Goal: Feedback & Contribution: Leave review/rating

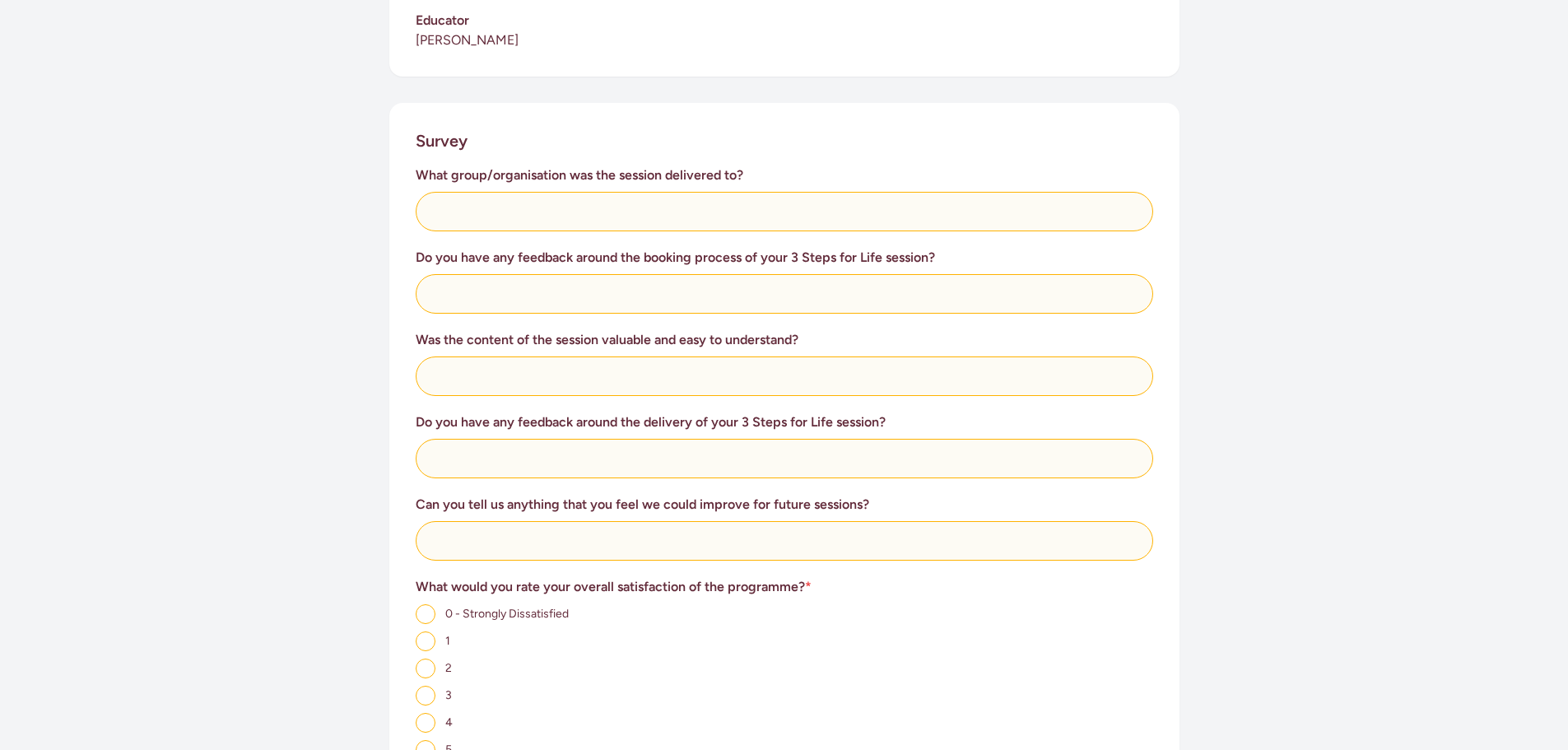
scroll to position [576, 0]
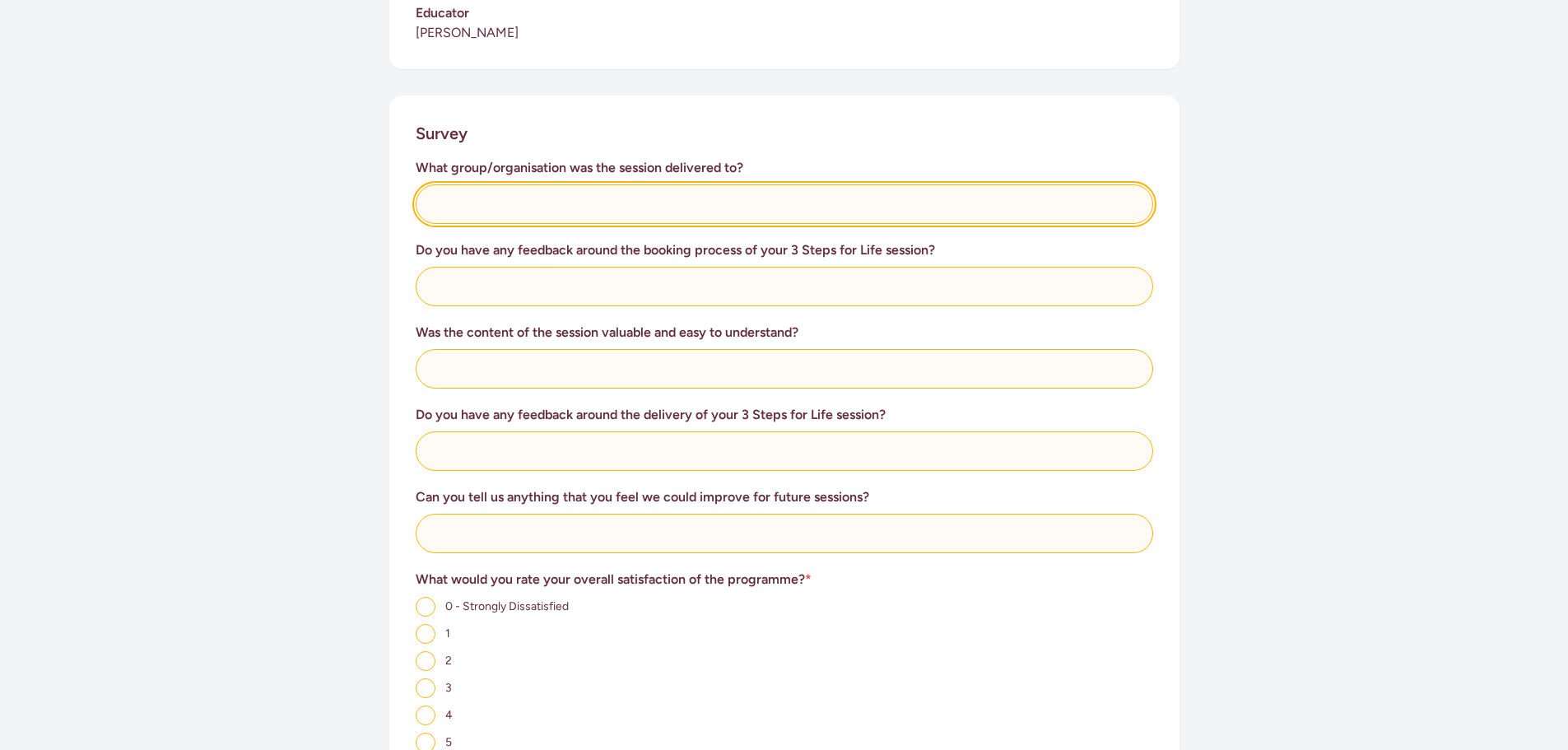
click at [524, 200] on input "text" at bounding box center [784, 204] width 737 height 40
type input "Wellington Women's House"
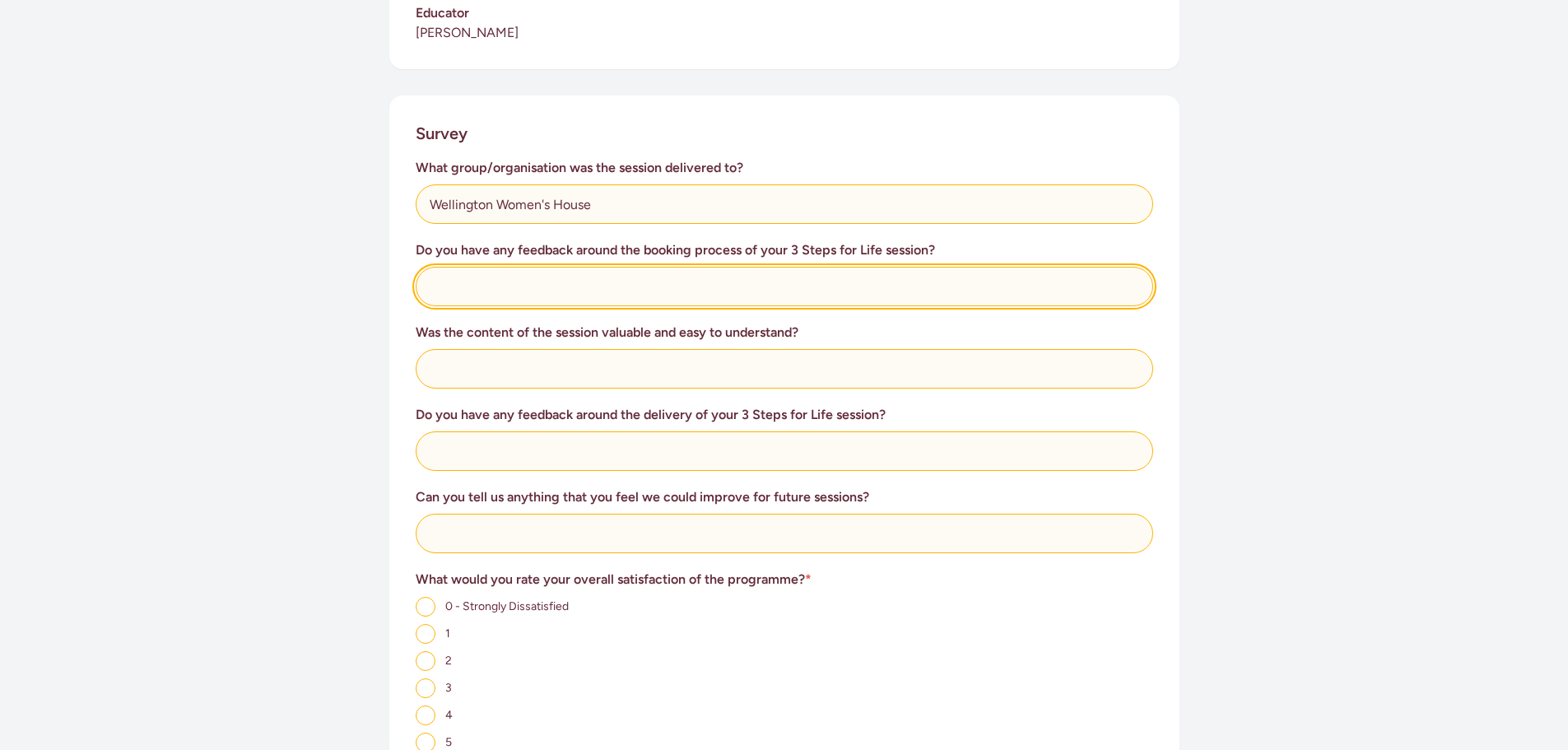
click at [498, 284] on input "text" at bounding box center [784, 286] width 737 height 40
type input "Very easy process - Thank you"
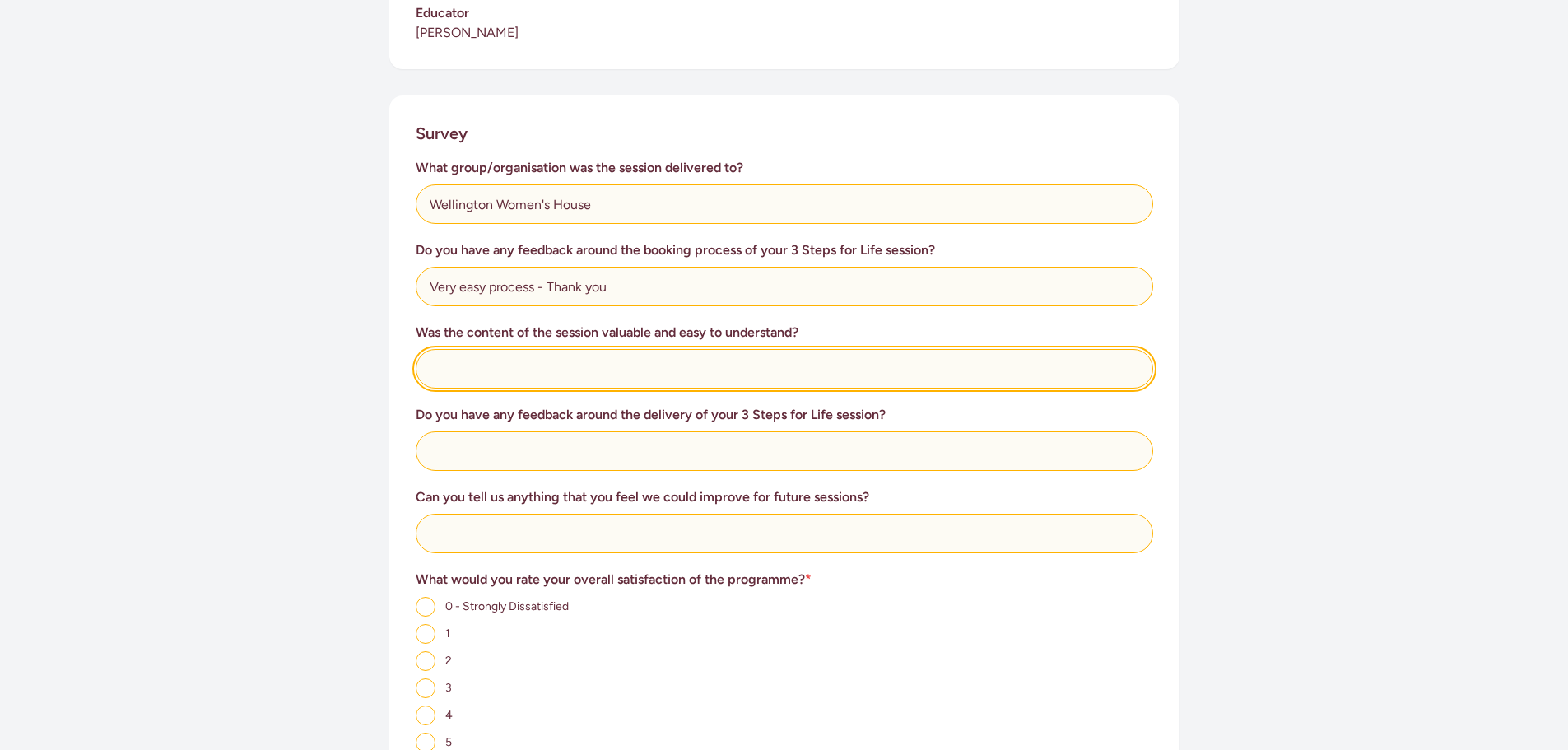
click at [572, 373] on input "text" at bounding box center [784, 369] width 737 height 40
type input "The wāhine in the house found the session, personable, interactive and extremel…"
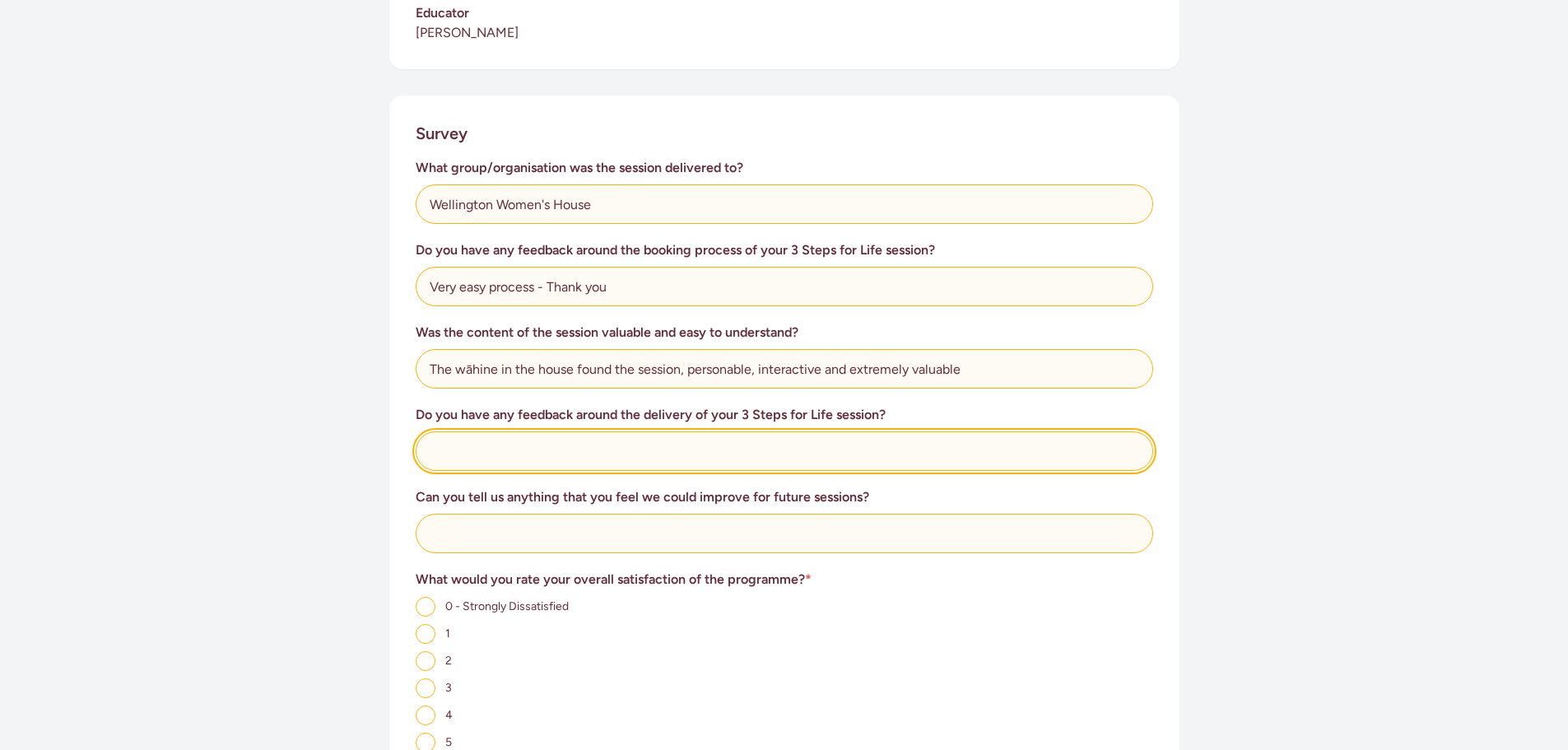
click at [526, 446] on input "text" at bounding box center [784, 451] width 737 height 40
type input "[PERSON_NAME] delivered the session, professionally, with humour and flare, he …"
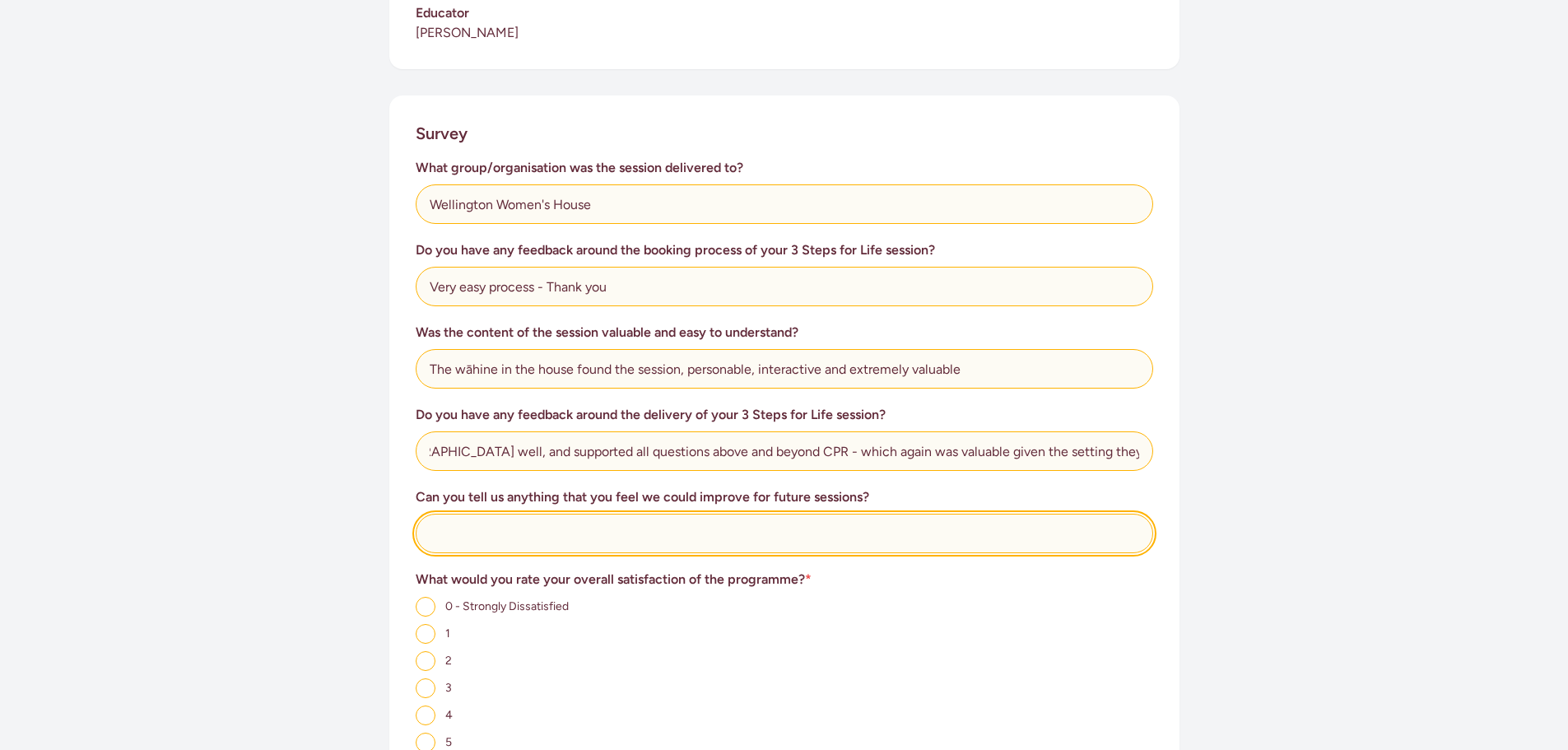
click at [575, 530] on input "text" at bounding box center [784, 533] width 737 height 40
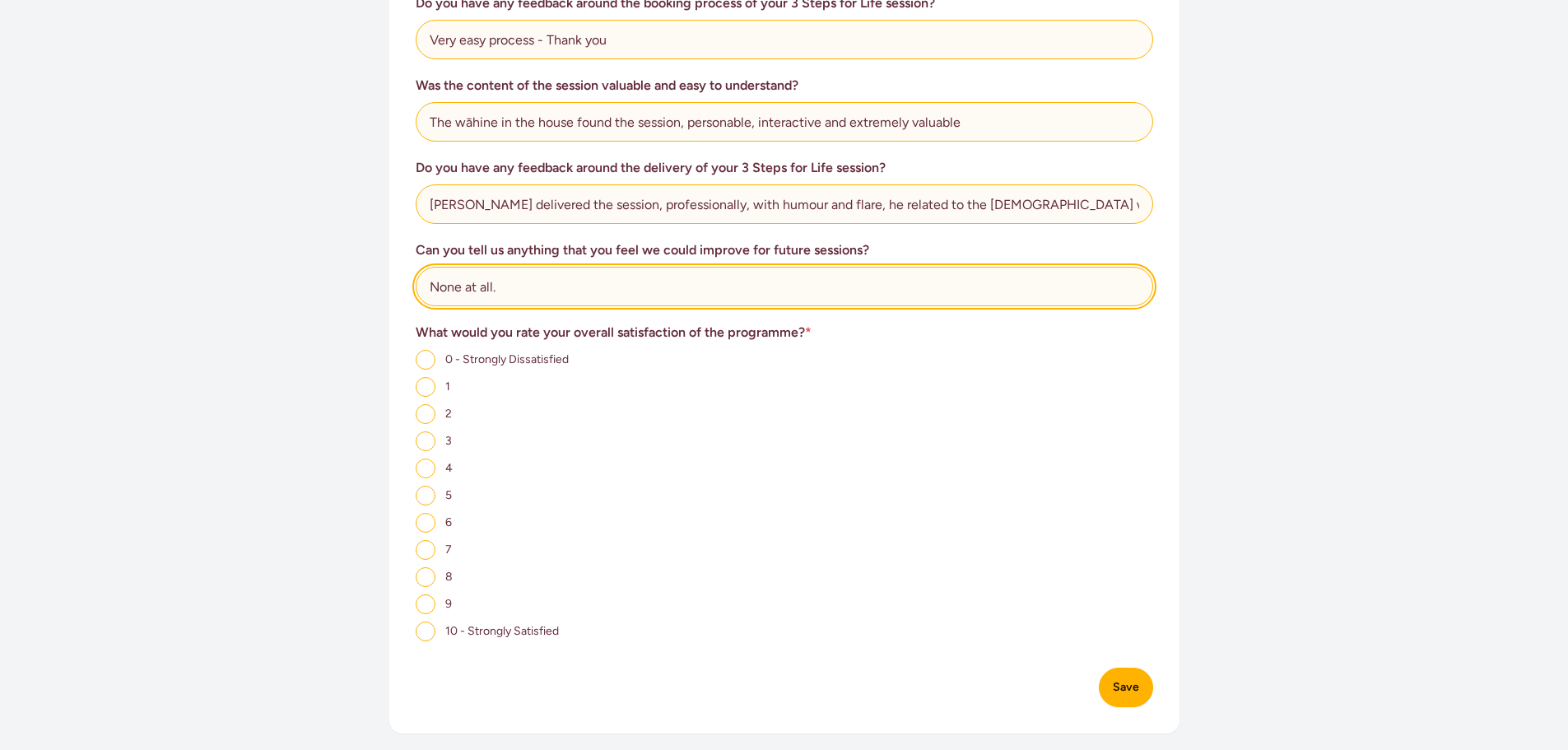
type input "None at all."
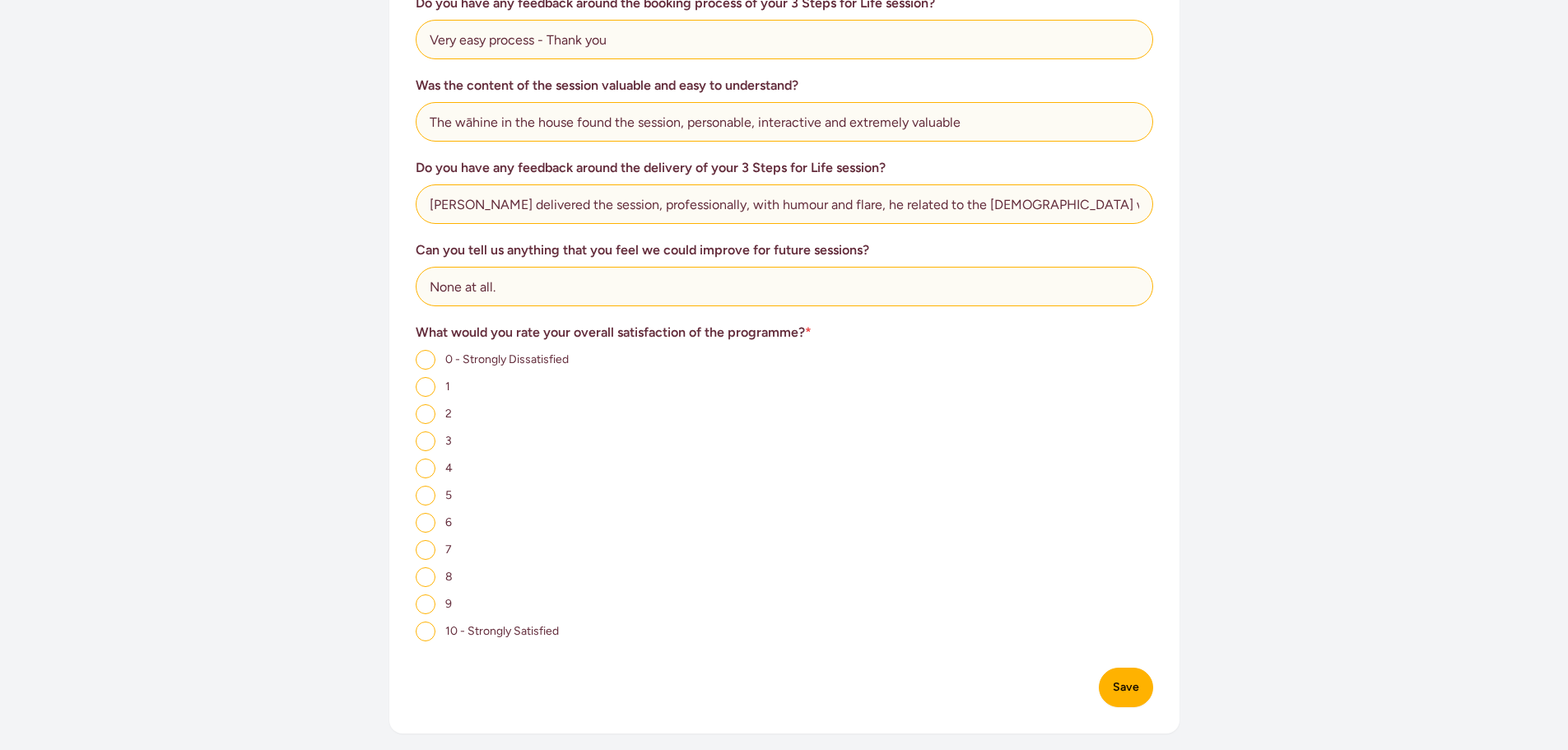
click at [429, 629] on input "10 - Strongly Satisfied" at bounding box center [425, 631] width 20 height 20
radio input "true"
click at [1114, 676] on button "Save" at bounding box center [1126, 687] width 54 height 40
